Goal: Find specific page/section: Find specific page/section

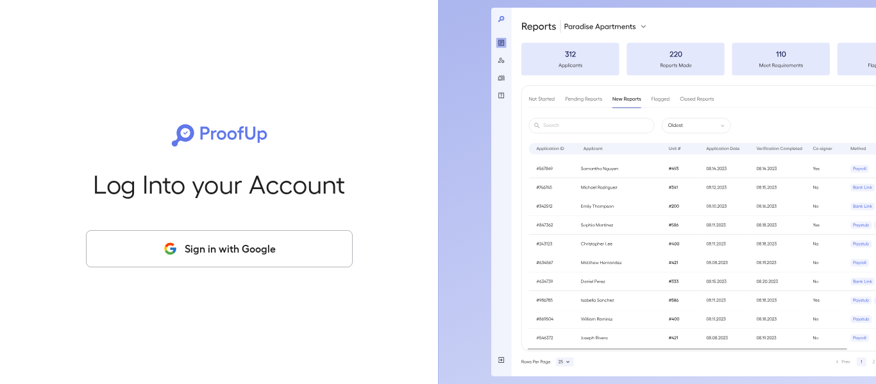
click at [244, 247] on button "Sign in with Google" at bounding box center [219, 248] width 267 height 37
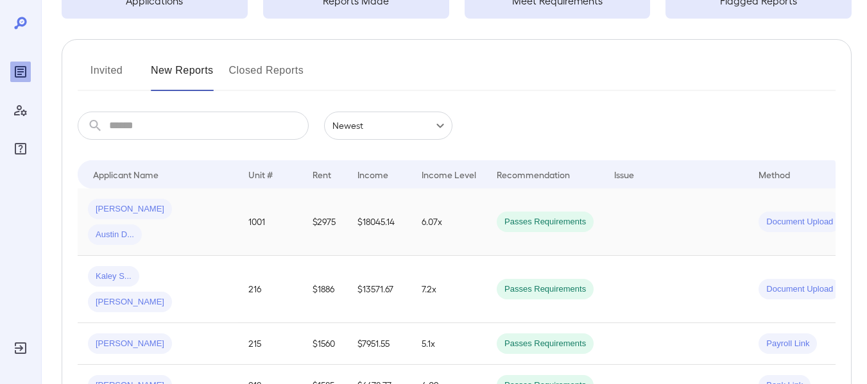
scroll to position [128, 0]
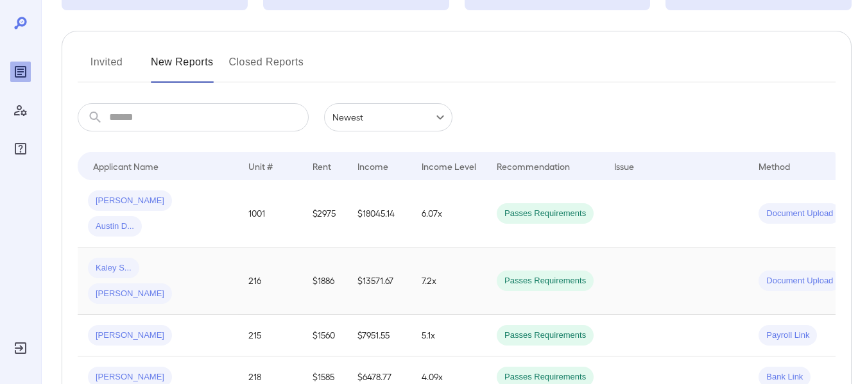
click at [410, 248] on td "$13571.67" at bounding box center [379, 281] width 64 height 67
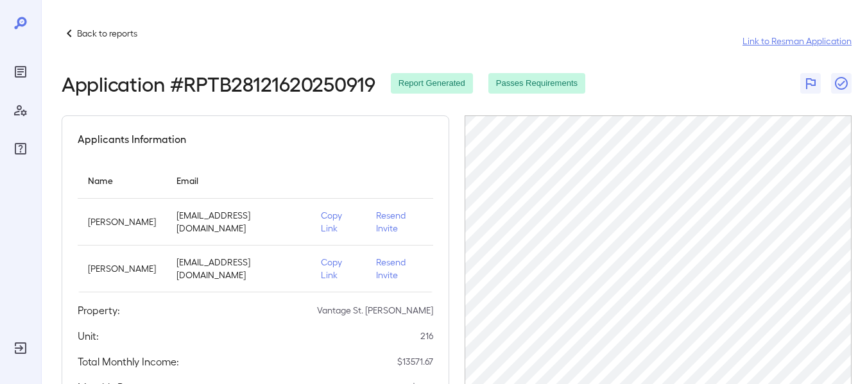
click at [764, 40] on link "Link to Resman Application" at bounding box center [796, 41] width 109 height 13
